Goal: Task Accomplishment & Management: Manage account settings

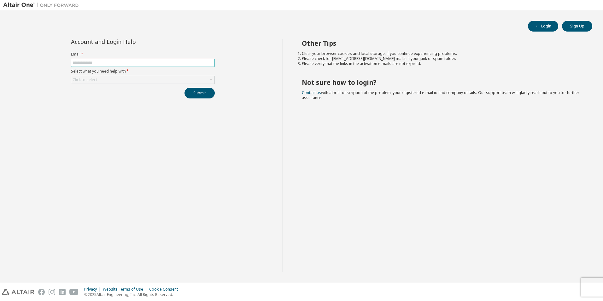
click at [113, 62] on input "text" at bounding box center [143, 62] width 141 height 5
type input "**********"
click at [116, 79] on div "Click to select" at bounding box center [142, 80] width 143 height 8
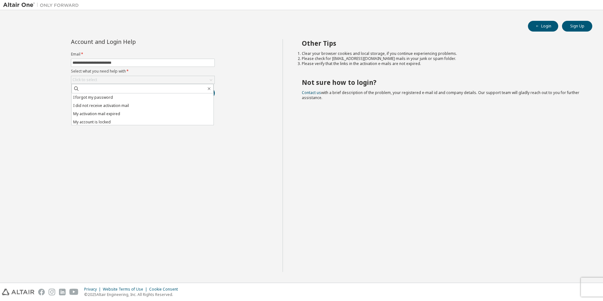
click at [114, 96] on li "I forgot my password" at bounding box center [143, 97] width 142 height 8
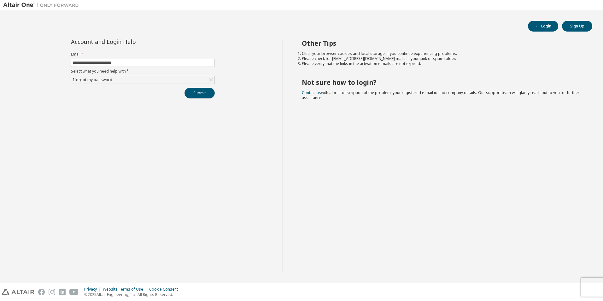
click at [188, 95] on button "Submit" at bounding box center [199, 93] width 30 height 11
click at [195, 95] on button "Submit" at bounding box center [199, 93] width 30 height 11
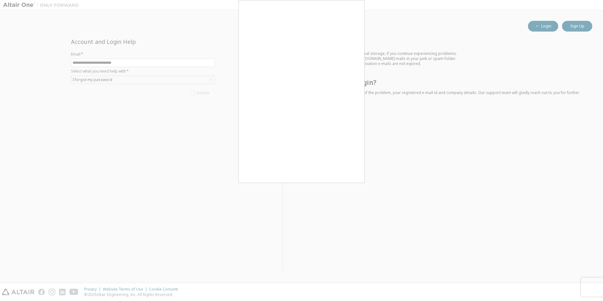
click at [440, 191] on div at bounding box center [301, 150] width 603 height 301
